Goal: Task Accomplishment & Management: Manage account settings

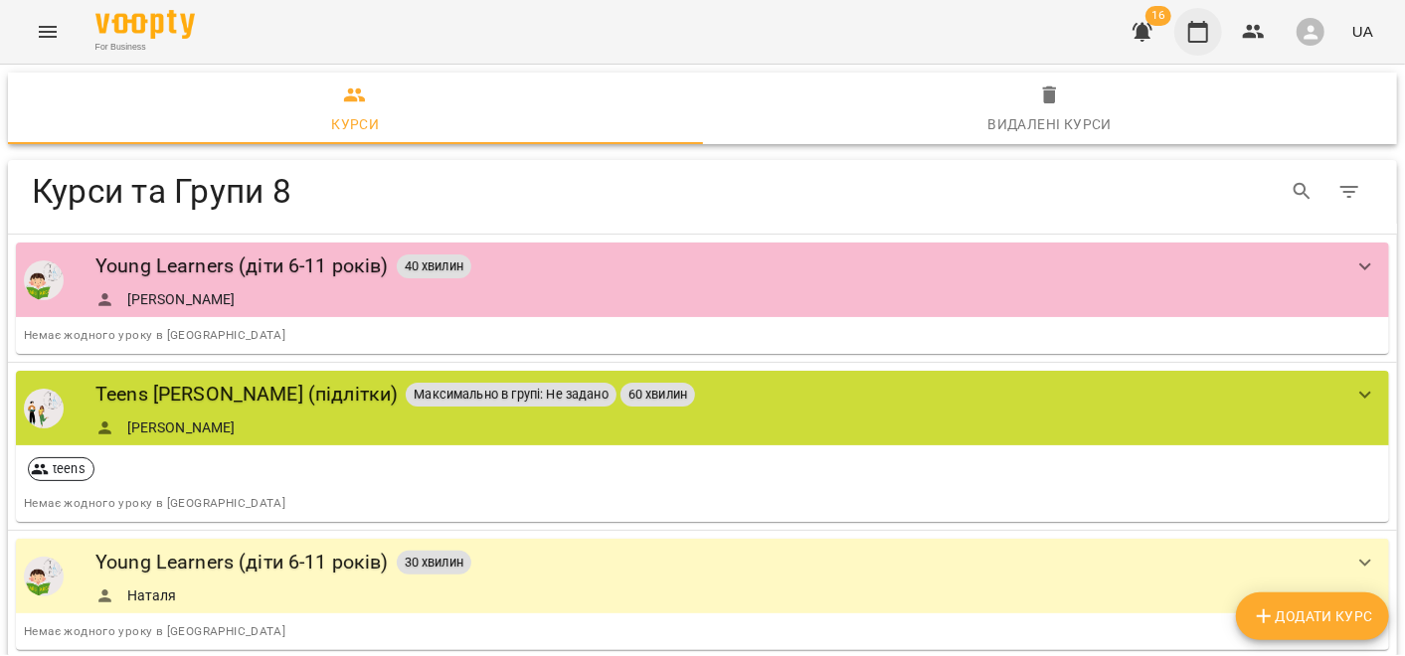
click at [1197, 34] on icon "button" at bounding box center [1198, 32] width 24 height 24
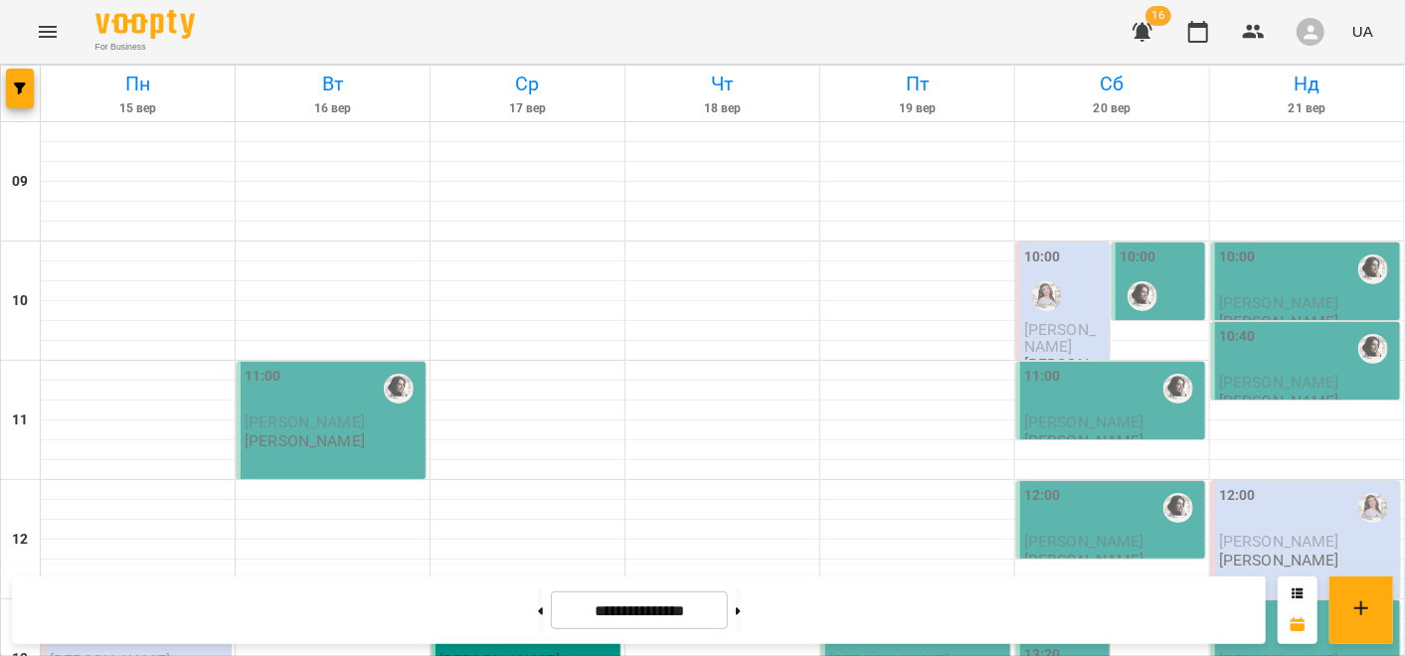
scroll to position [662, 0]
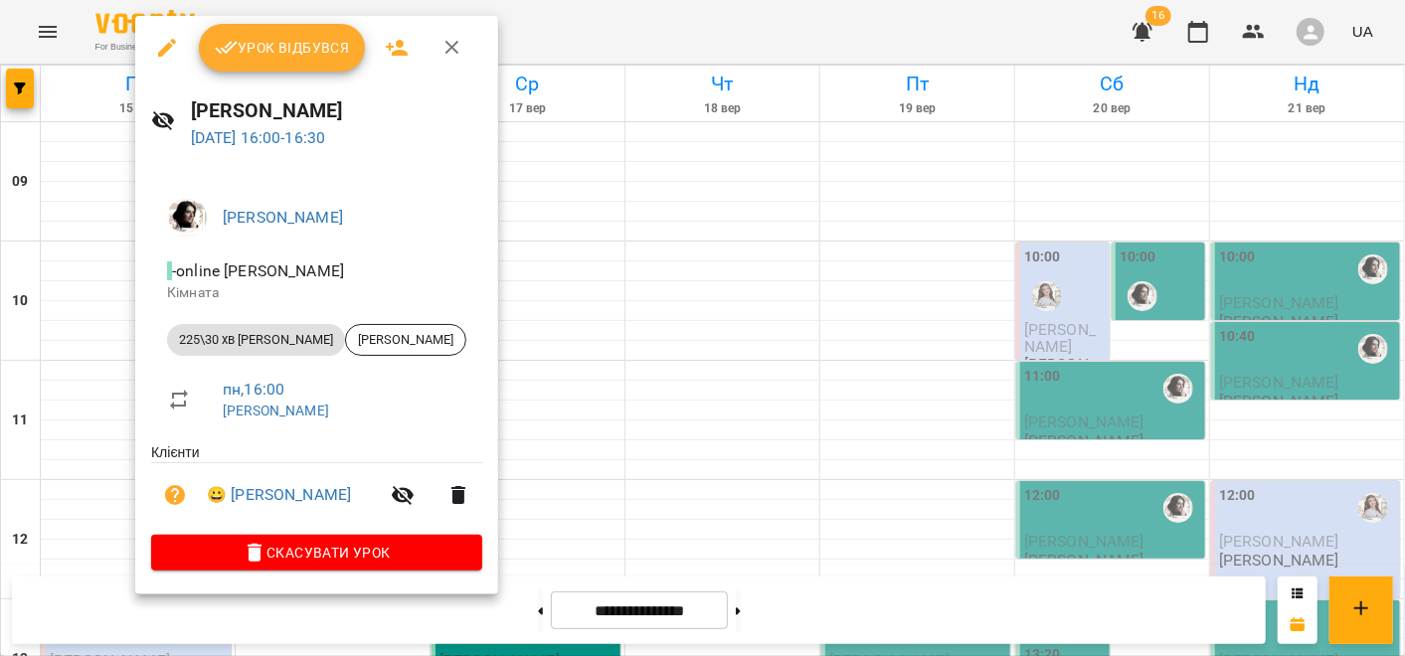
click at [306, 51] on span "Урок відбувся" at bounding box center [282, 48] width 135 height 24
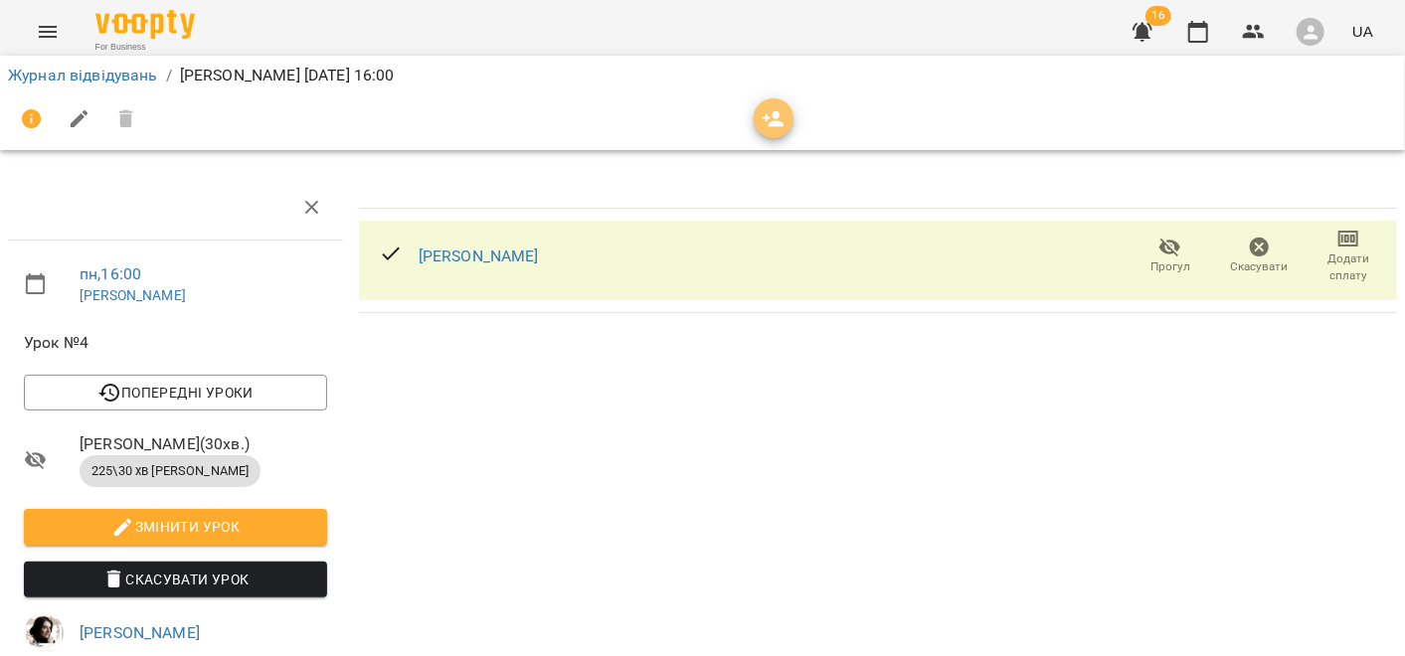
click at [775, 124] on icon "button" at bounding box center [774, 119] width 22 height 16
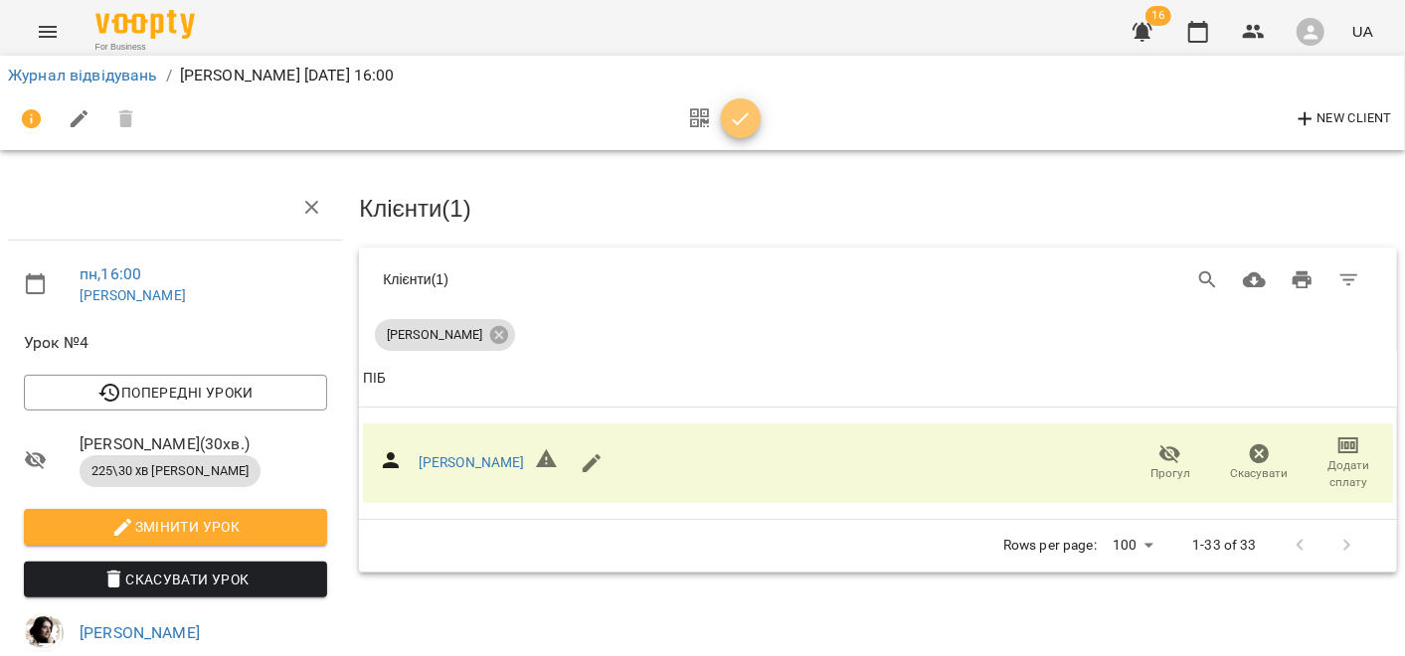
click at [737, 121] on icon "button" at bounding box center [741, 119] width 24 height 24
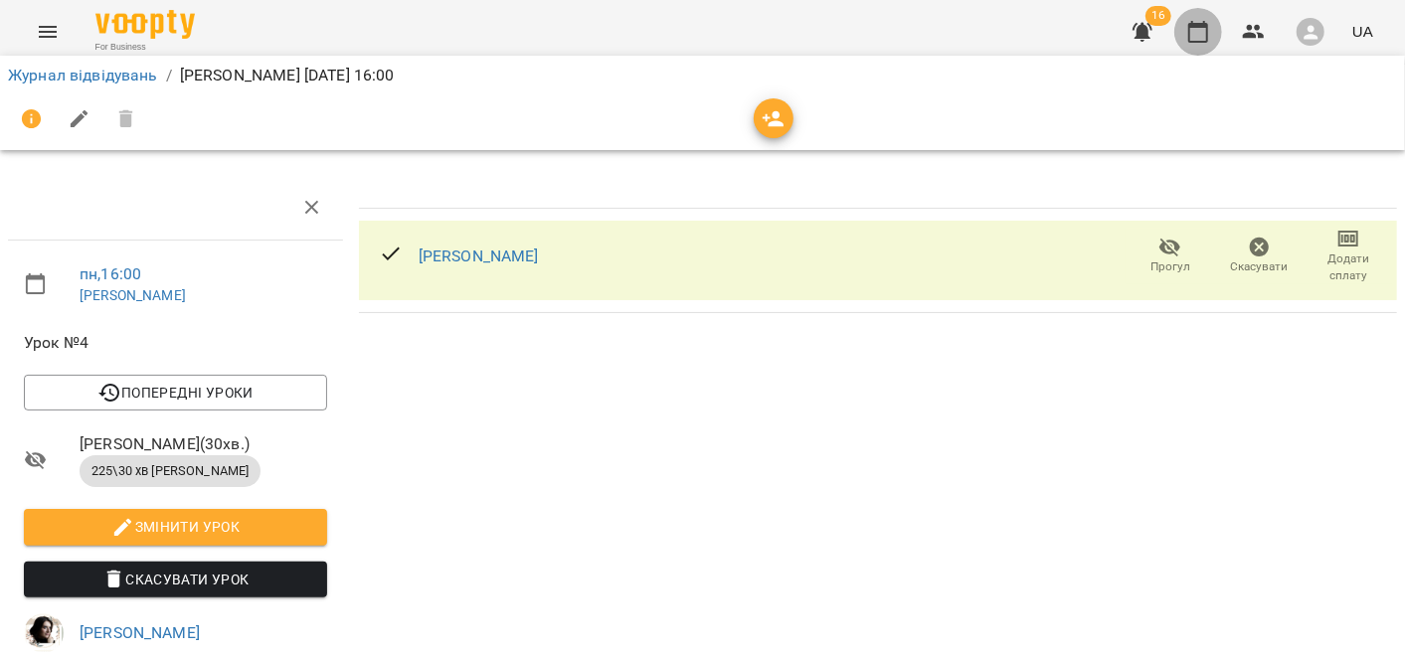
click at [1201, 37] on icon "button" at bounding box center [1198, 32] width 24 height 24
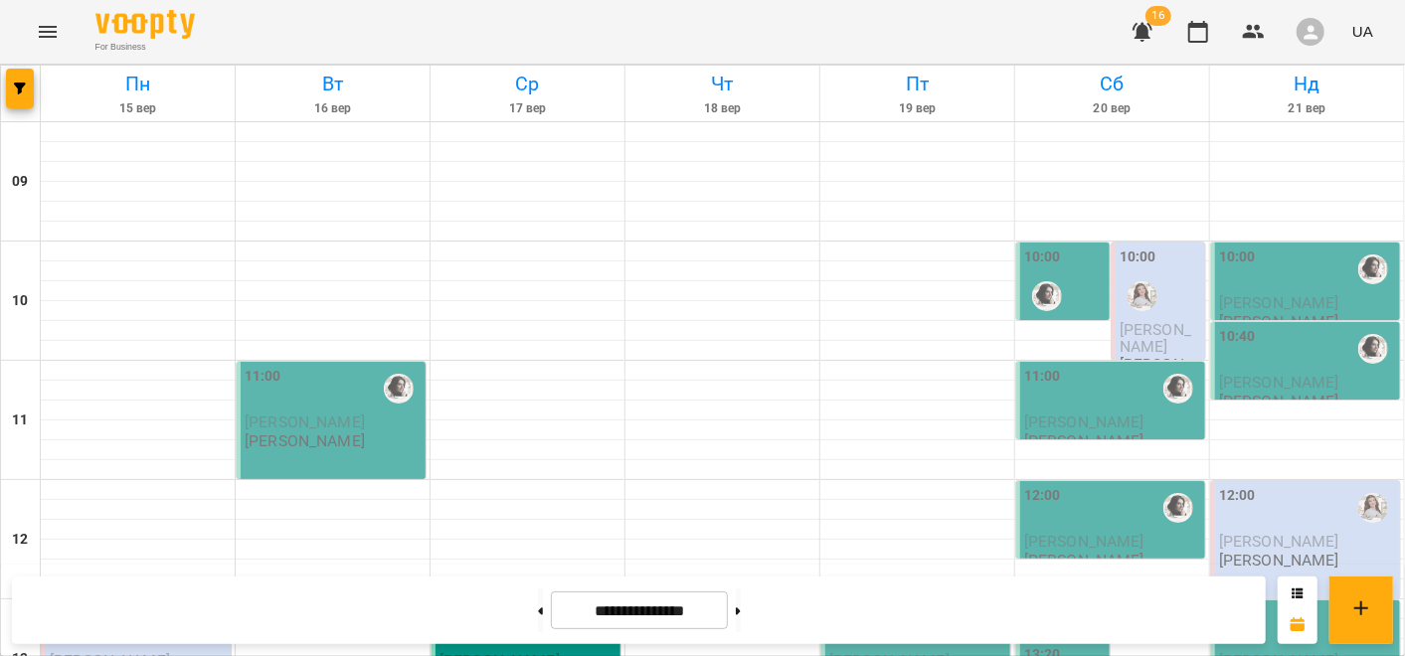
scroll to position [1106, 0]
click at [741, 609] on icon at bounding box center [738, 612] width 5 height 8
type input "**********"
